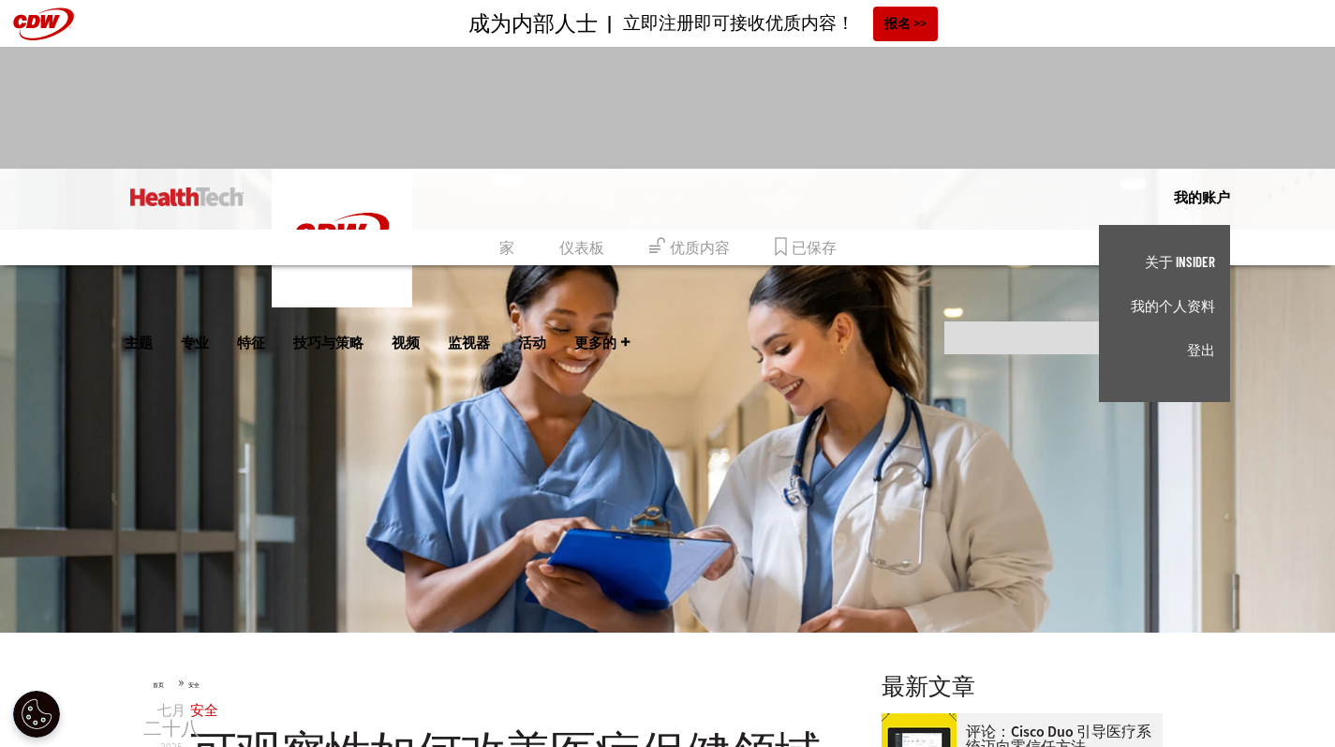
click at [1182, 308] on font "我的个人资料" at bounding box center [1173, 305] width 84 height 17
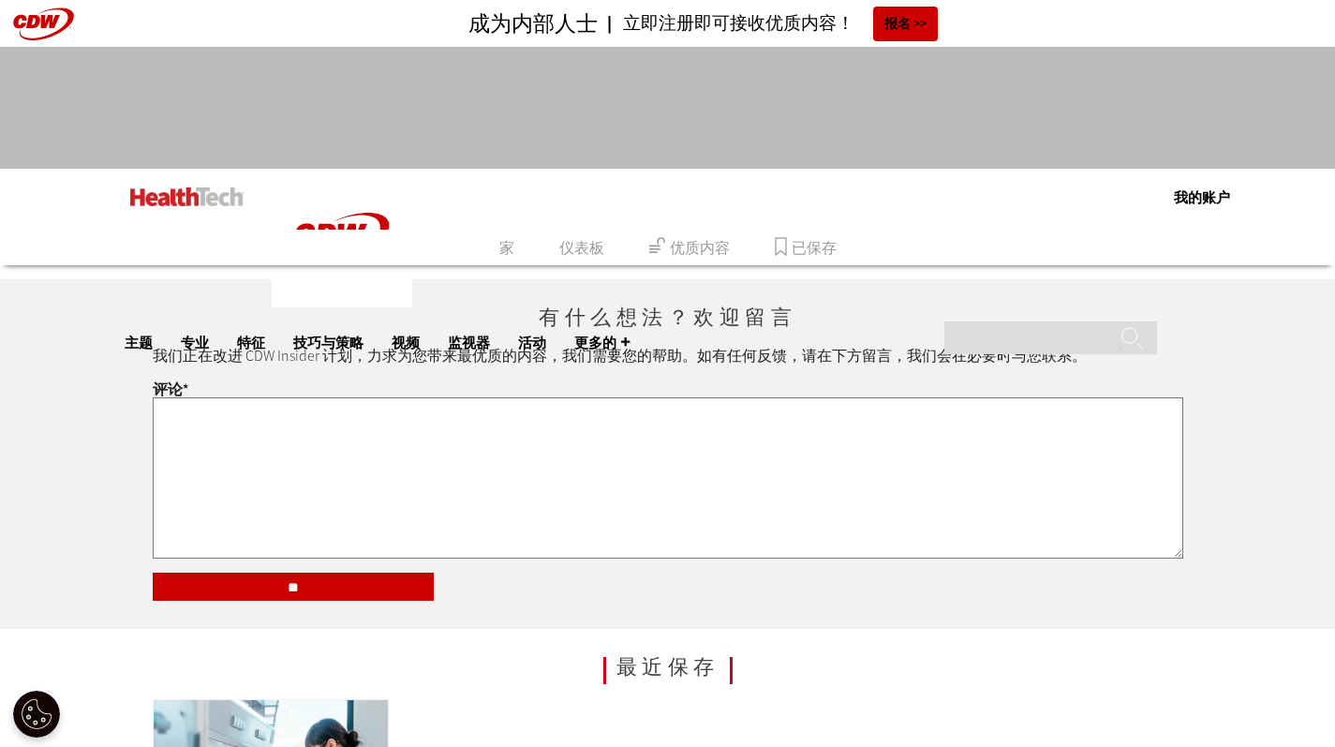
click at [818, 249] on font "已保存" at bounding box center [814, 247] width 45 height 18
click at [504, 245] on font "家" at bounding box center [506, 247] width 15 height 18
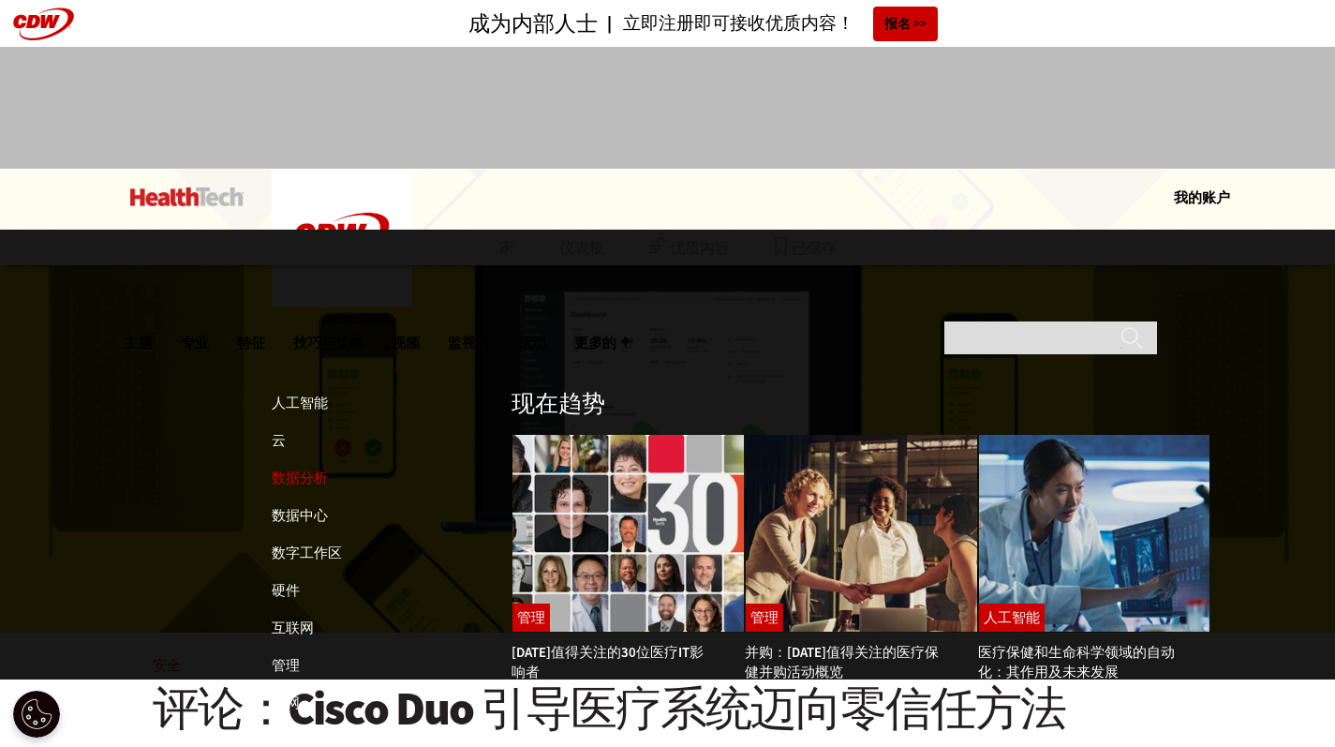
click at [307, 469] on font "数据分析" at bounding box center [300, 478] width 56 height 19
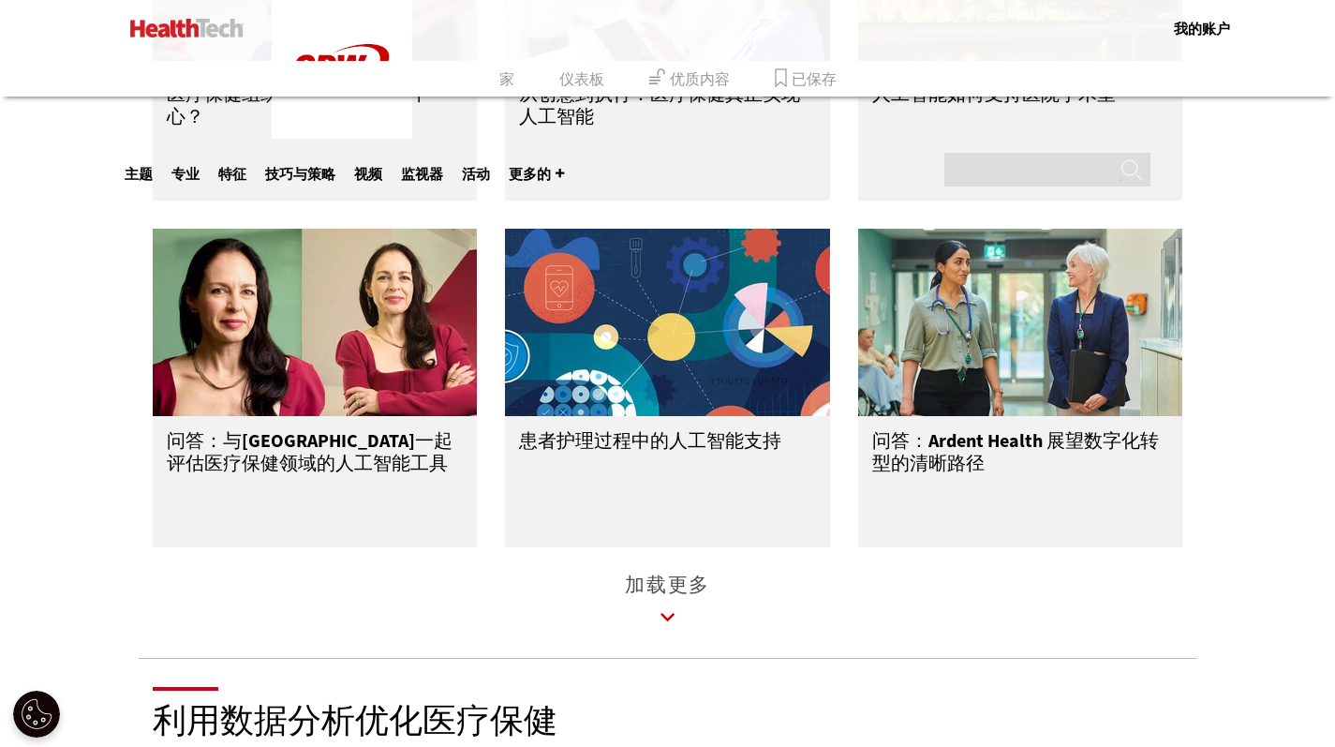
scroll to position [2960, 0]
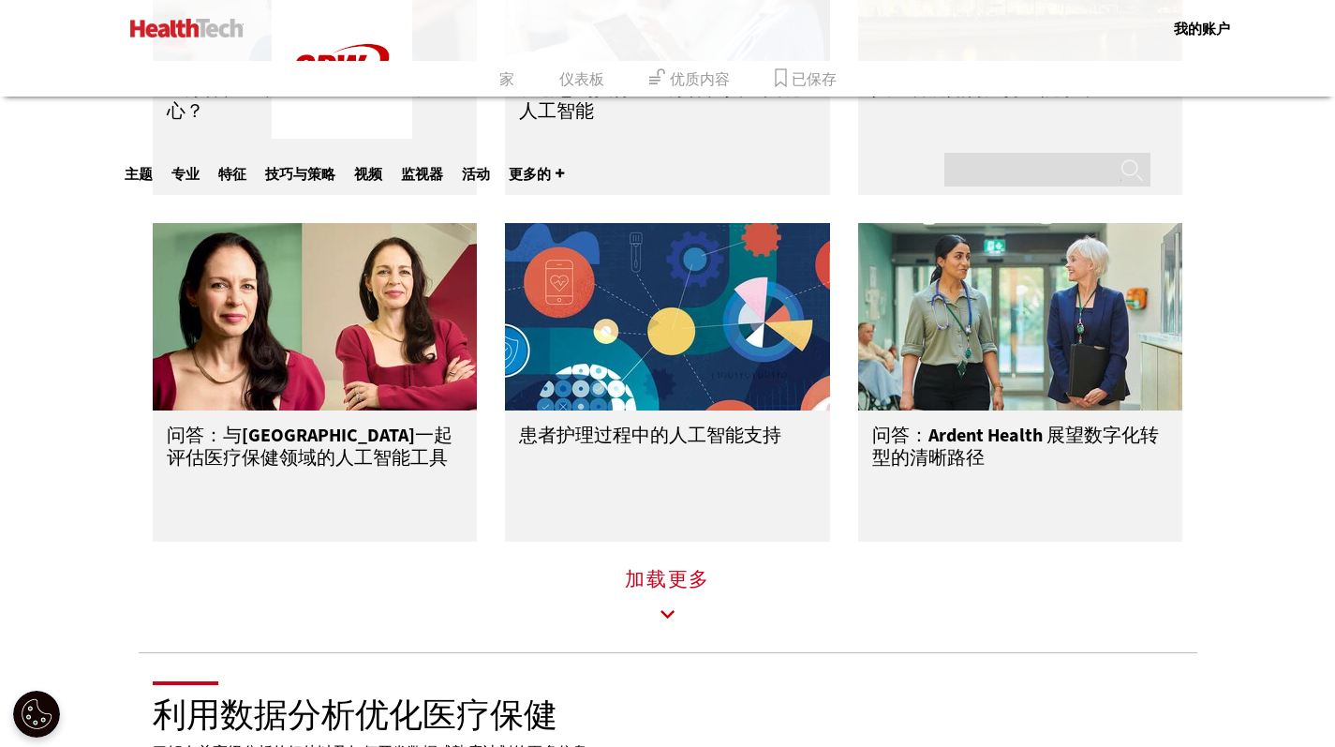
click at [654, 592] on font "加载更多" at bounding box center [667, 579] width 85 height 26
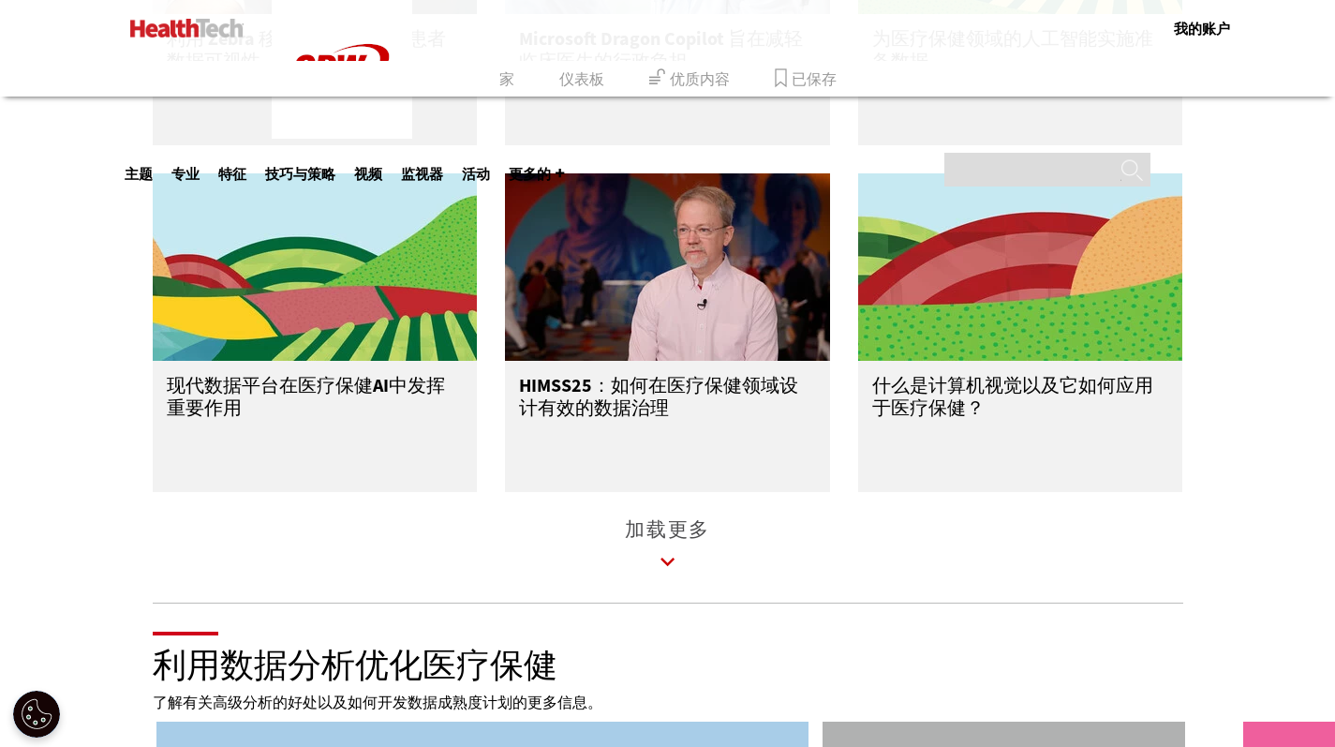
scroll to position [4139, 0]
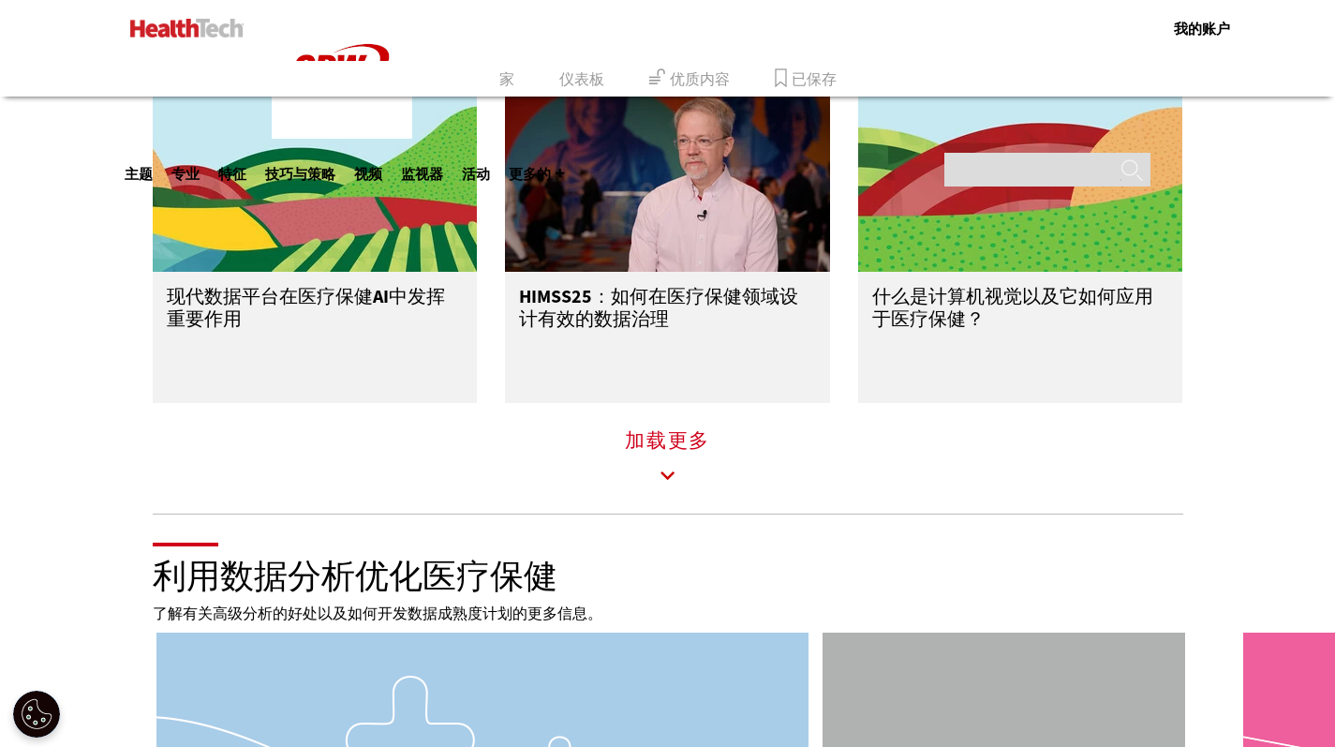
click at [683, 479] on icon at bounding box center [668, 475] width 43 height 43
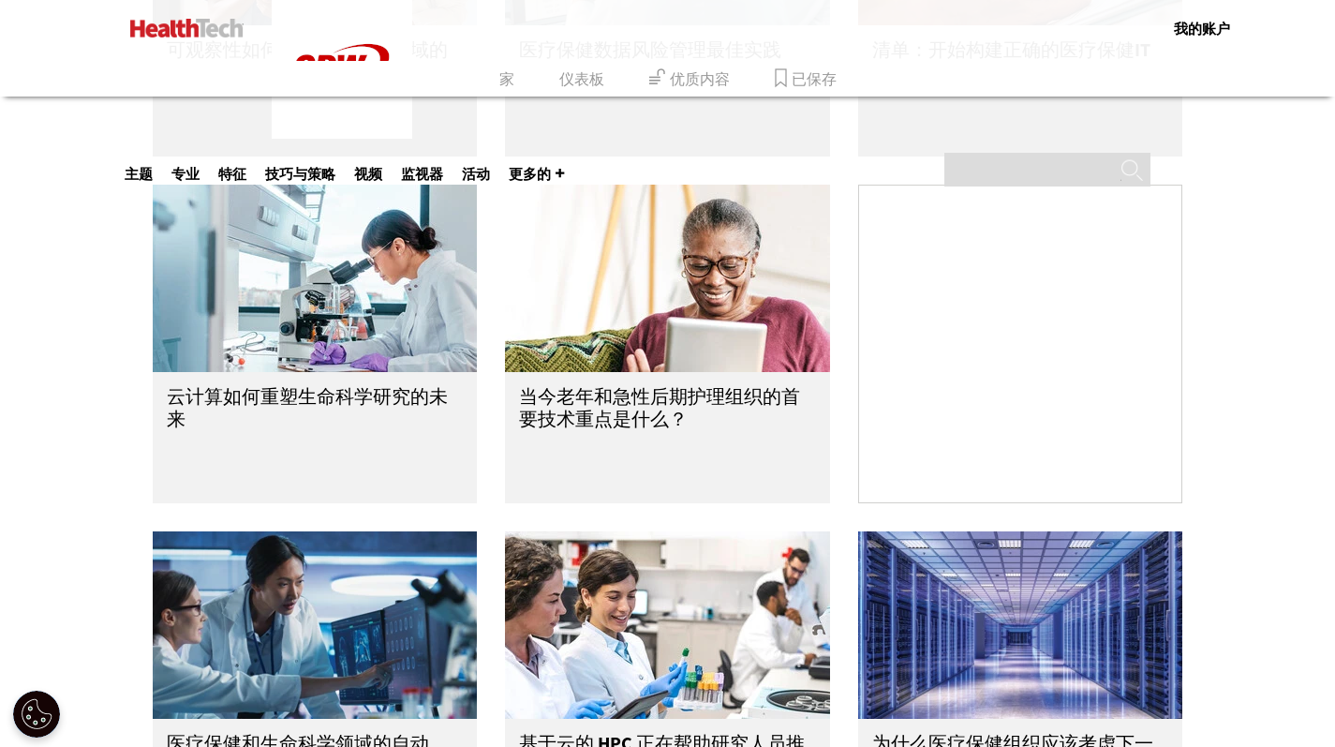
scroll to position [1981, 0]
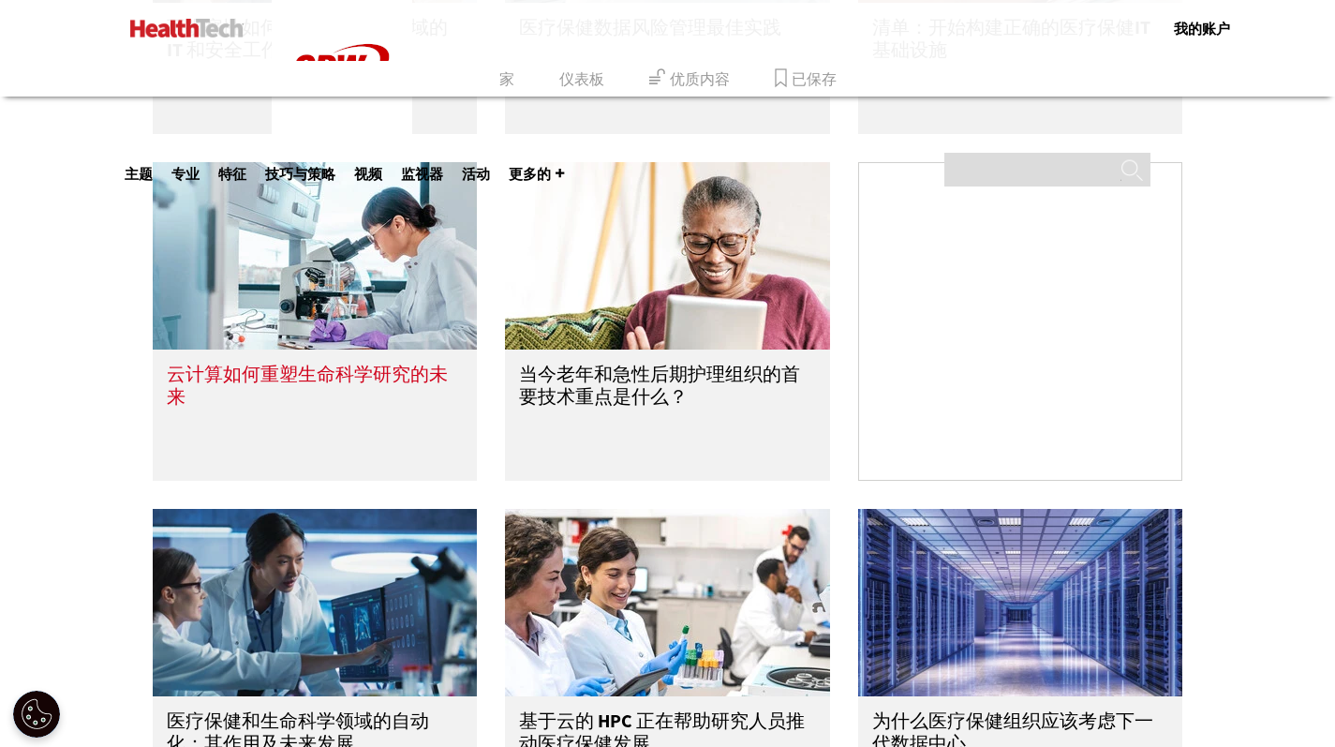
click at [347, 319] on img at bounding box center [315, 255] width 325 height 187
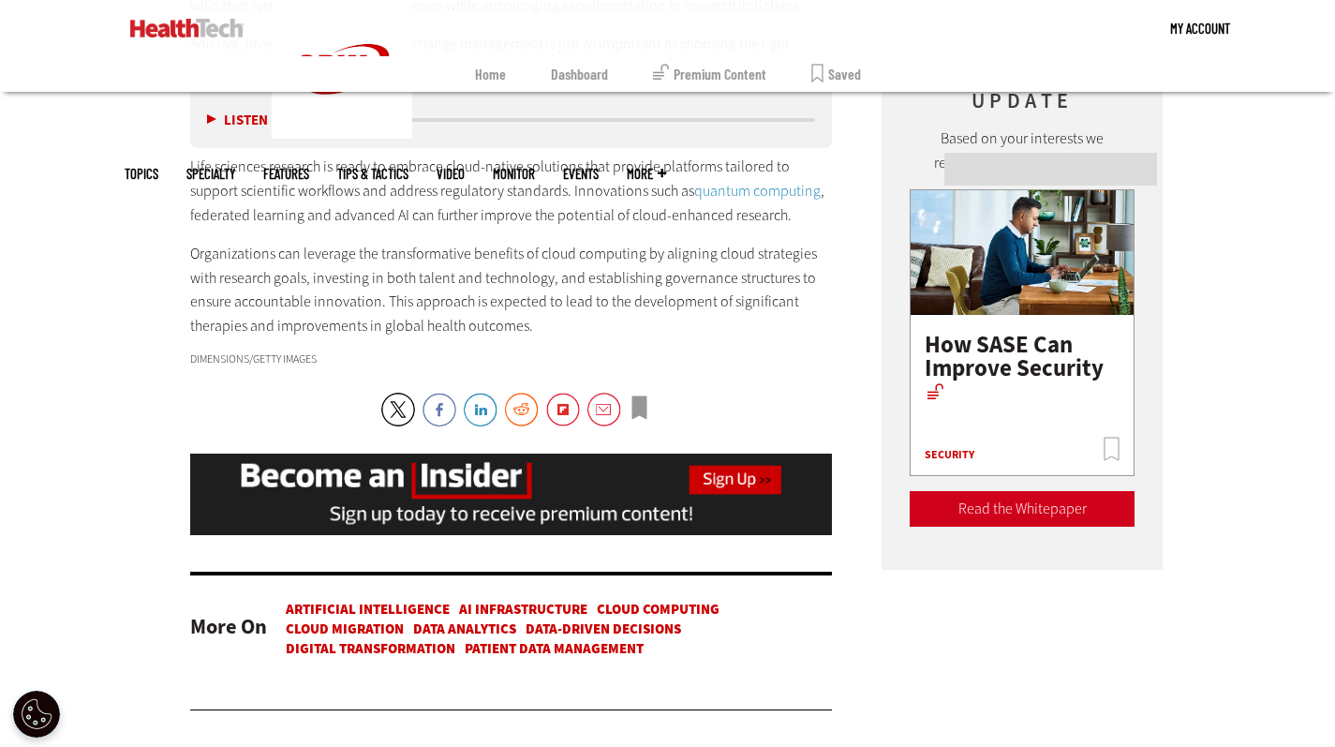
scroll to position [2910, 0]
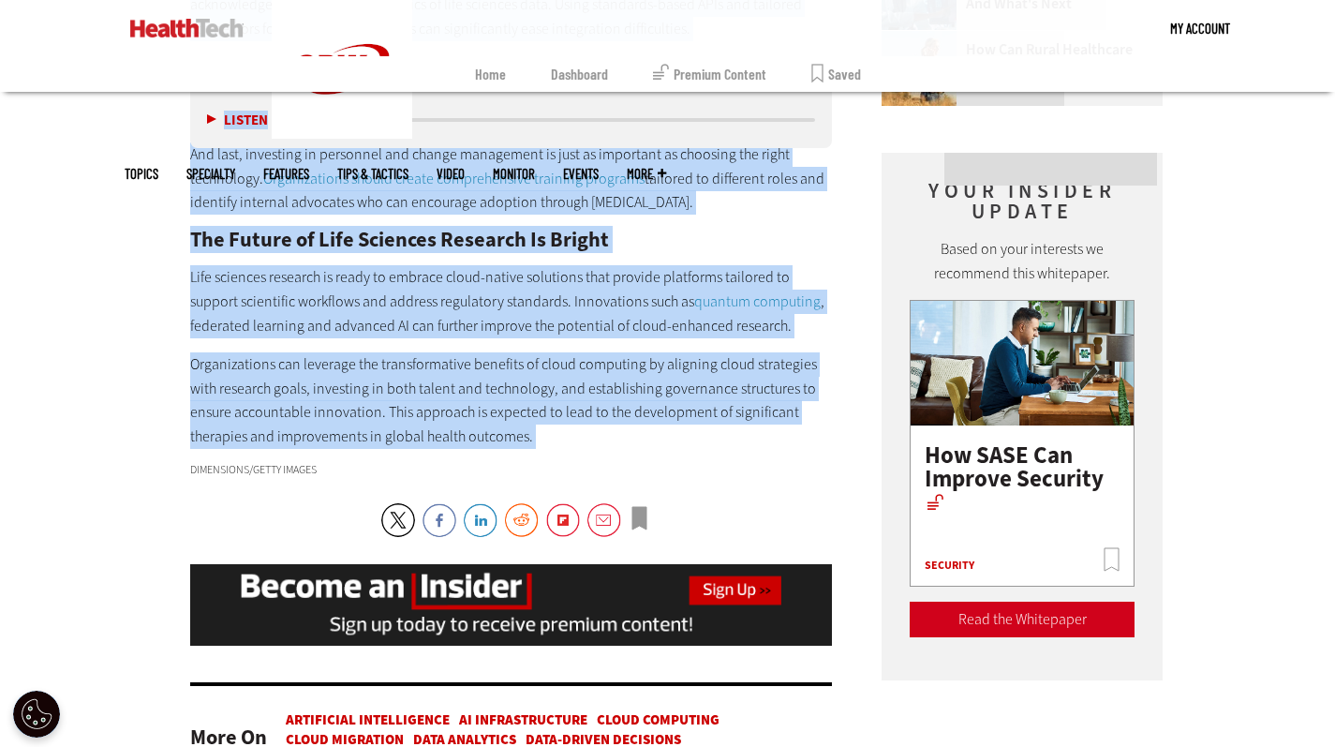
drag, startPoint x: 201, startPoint y: 470, endPoint x: 673, endPoint y: 461, distance: 472.4
copy article "How Cloud Computing Is Reshaping the Future of Life Sciences Research It takes …"
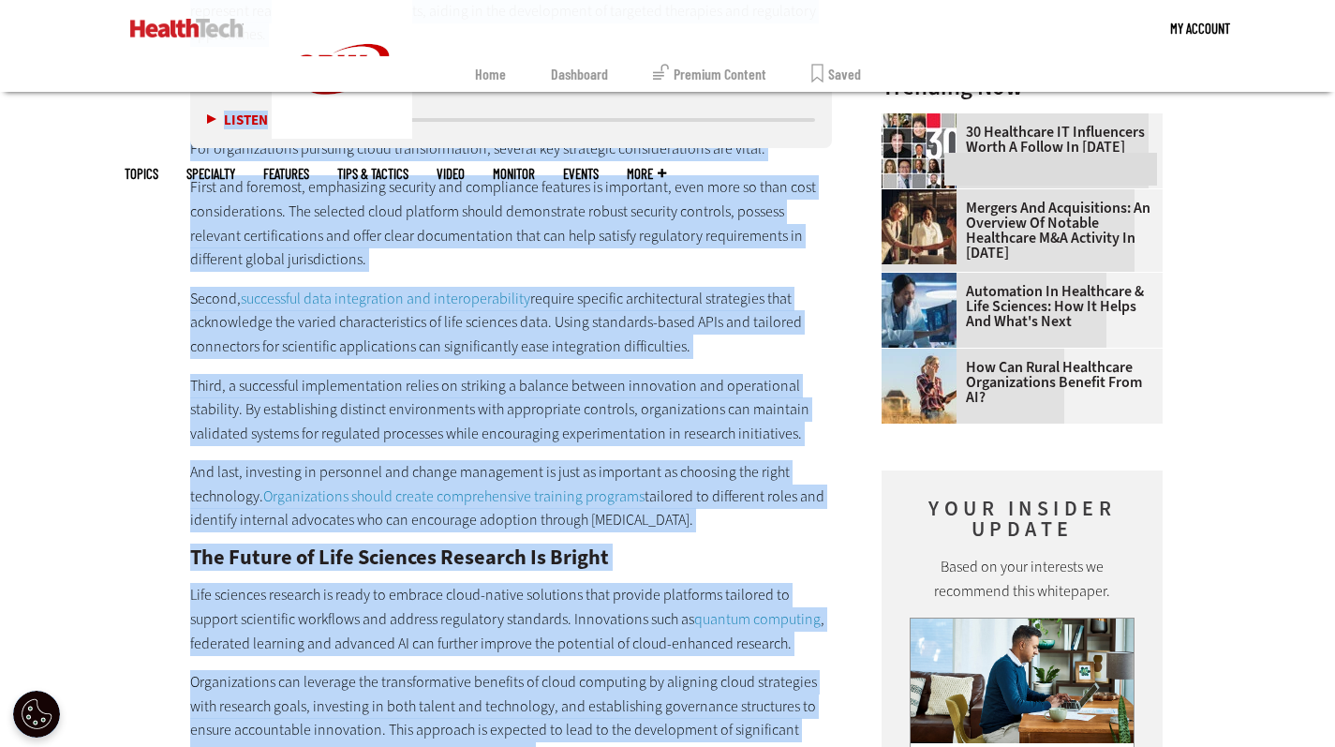
scroll to position [2018, 0]
